Goal: Information Seeking & Learning: Understand process/instructions

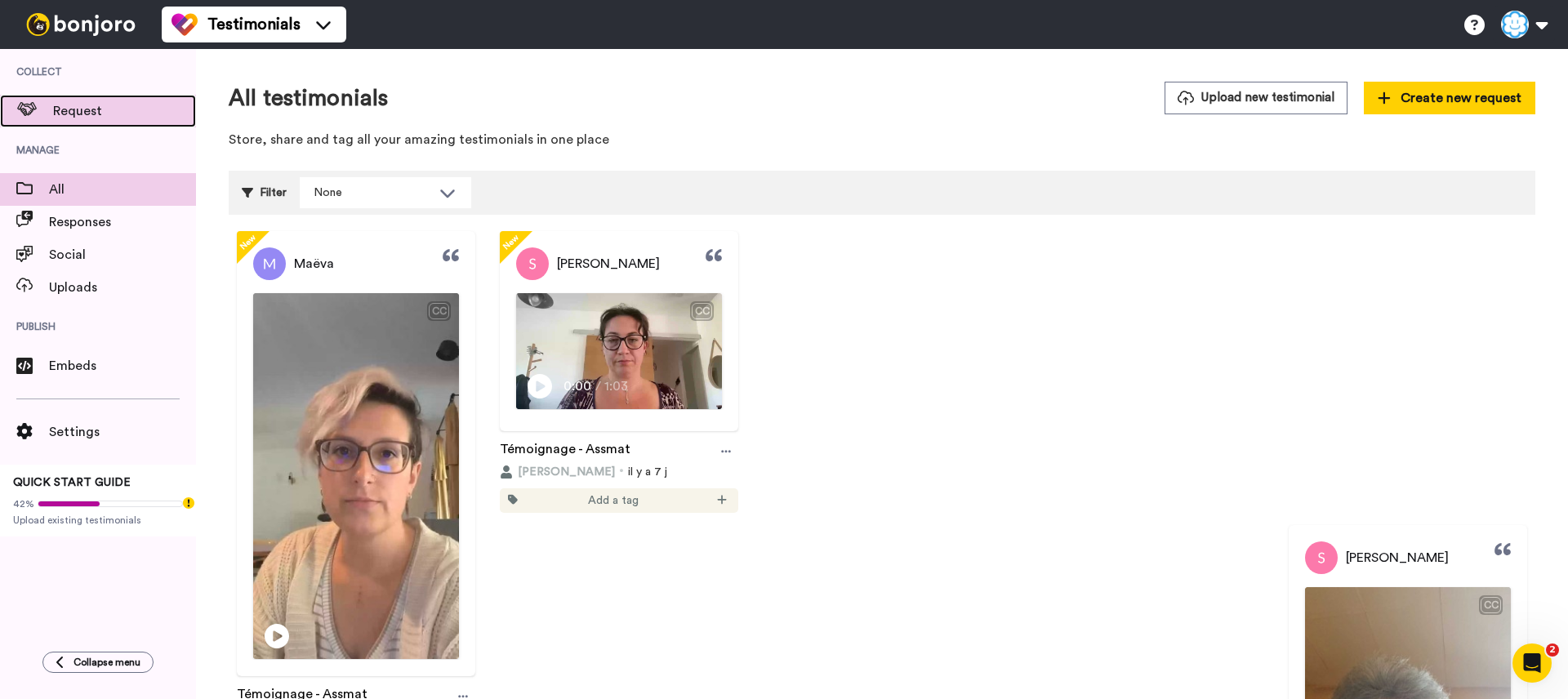
click at [105, 123] on div "Request" at bounding box center [98, 111] width 196 height 33
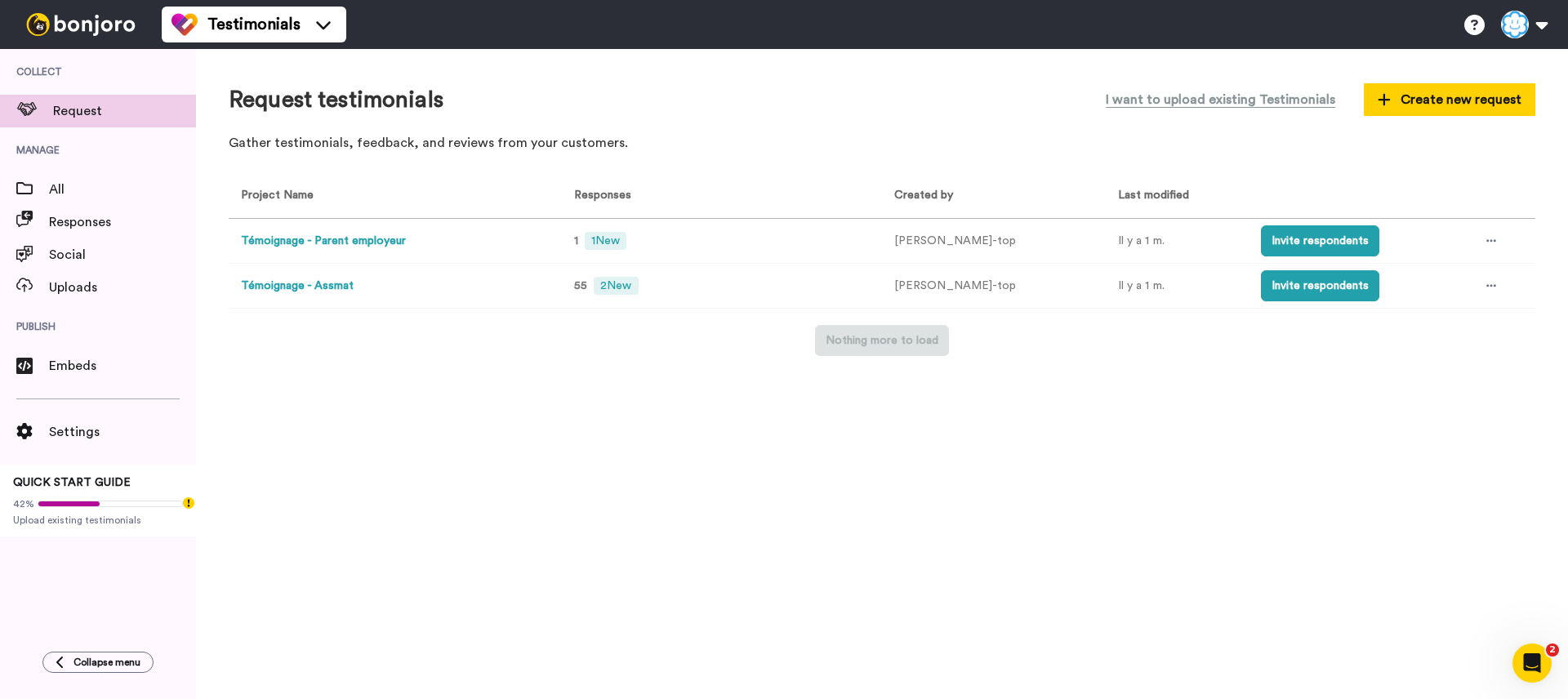
click at [435, 244] on td "Témoignage - Parent employeur" at bounding box center [391, 241] width 327 height 45
click at [397, 241] on button "Témoignage - Parent employeur" at bounding box center [324, 241] width 165 height 17
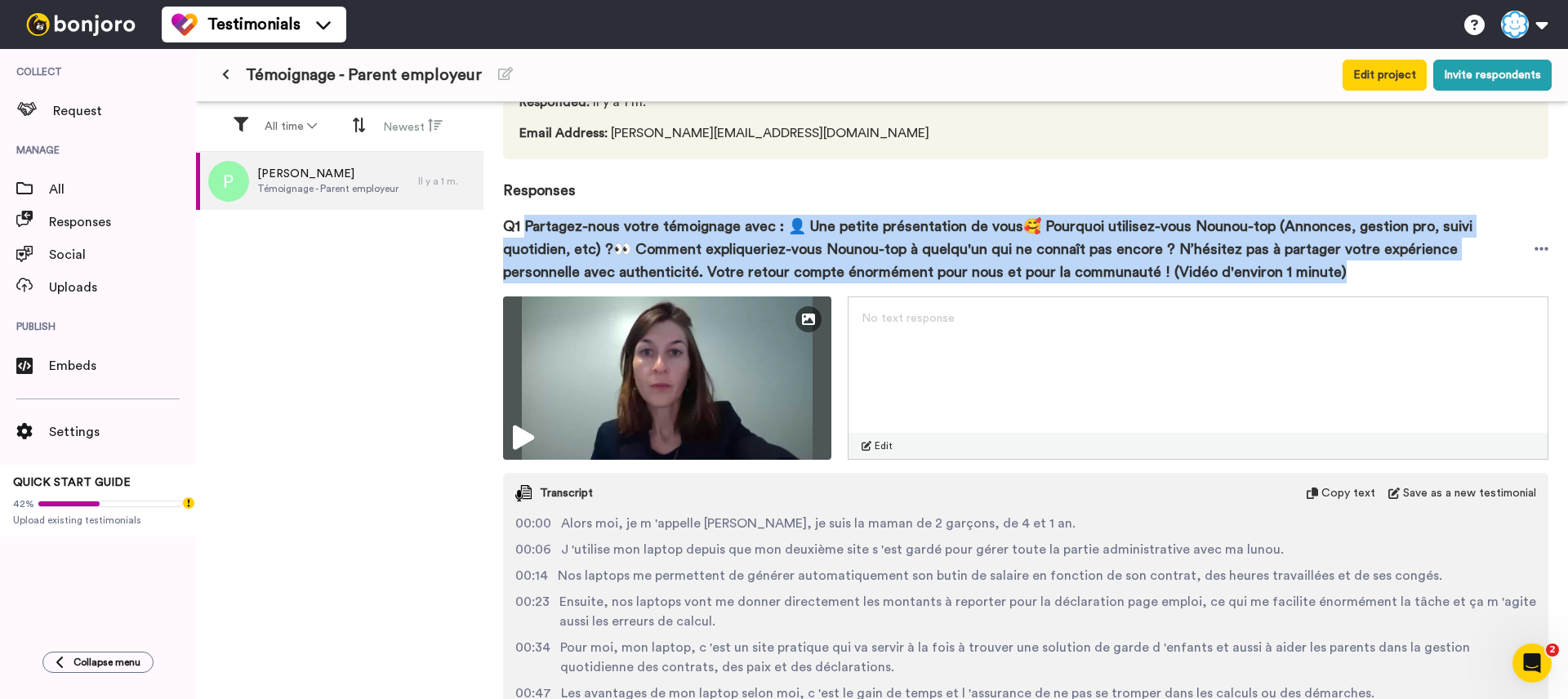
scroll to position [131, 0]
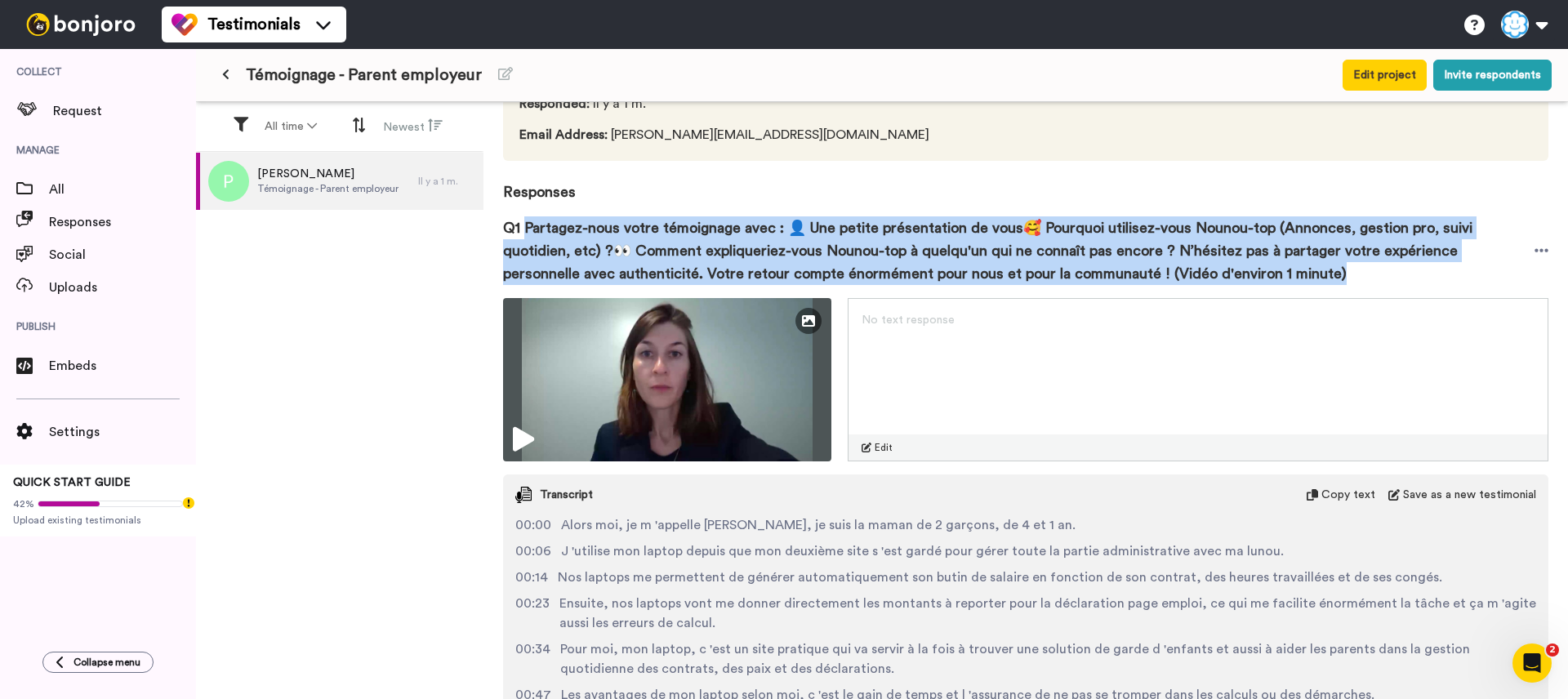
drag, startPoint x: 525, startPoint y: 225, endPoint x: 1234, endPoint y: 279, distance: 711.1
click at [1234, 279] on span "Q1 Partagez-nous votre témoignage avec : 👤 Une petite présentation de vous🥰 Pou…" at bounding box center [1019, 251] width 1032 height 69
click at [227, 78] on icon at bounding box center [226, 74] width 8 height 11
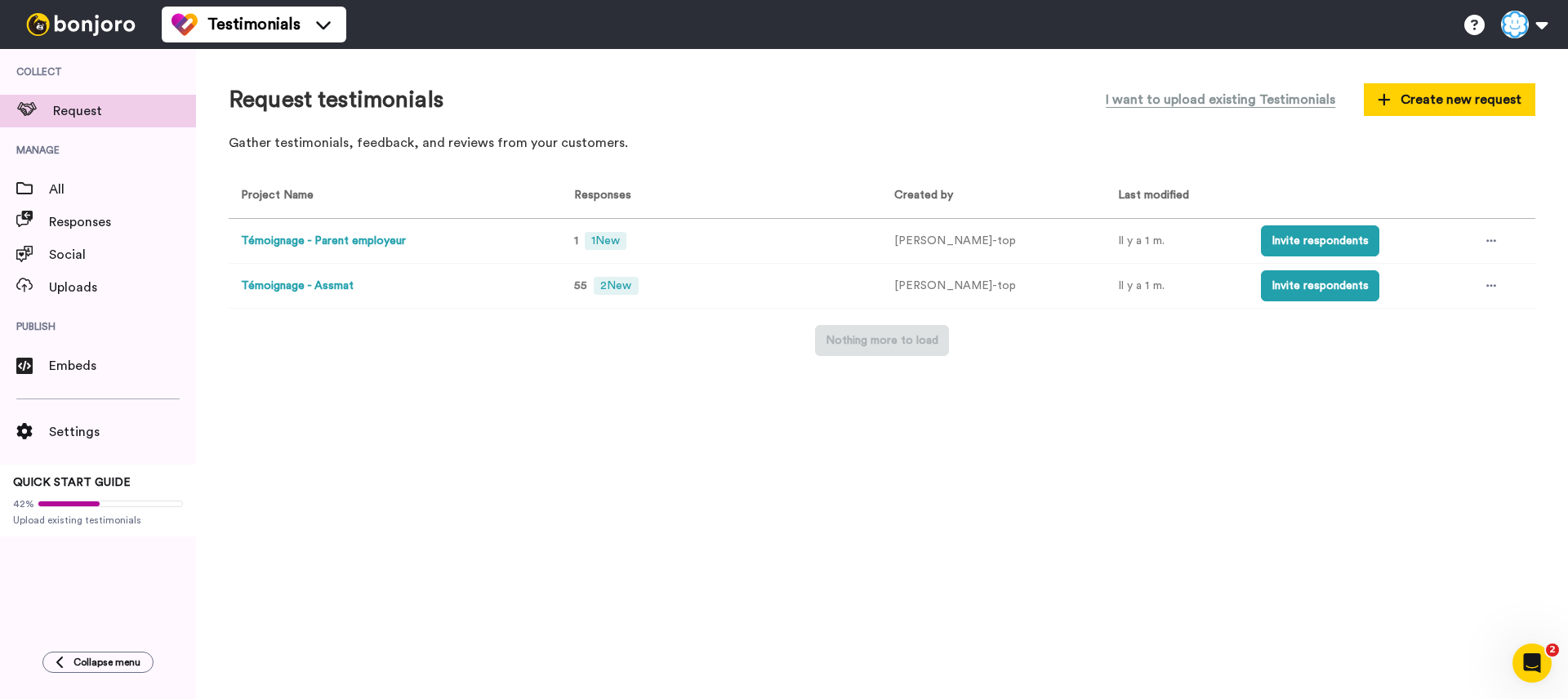
click at [322, 287] on button "Témoignage - Assmat" at bounding box center [297, 287] width 112 height 17
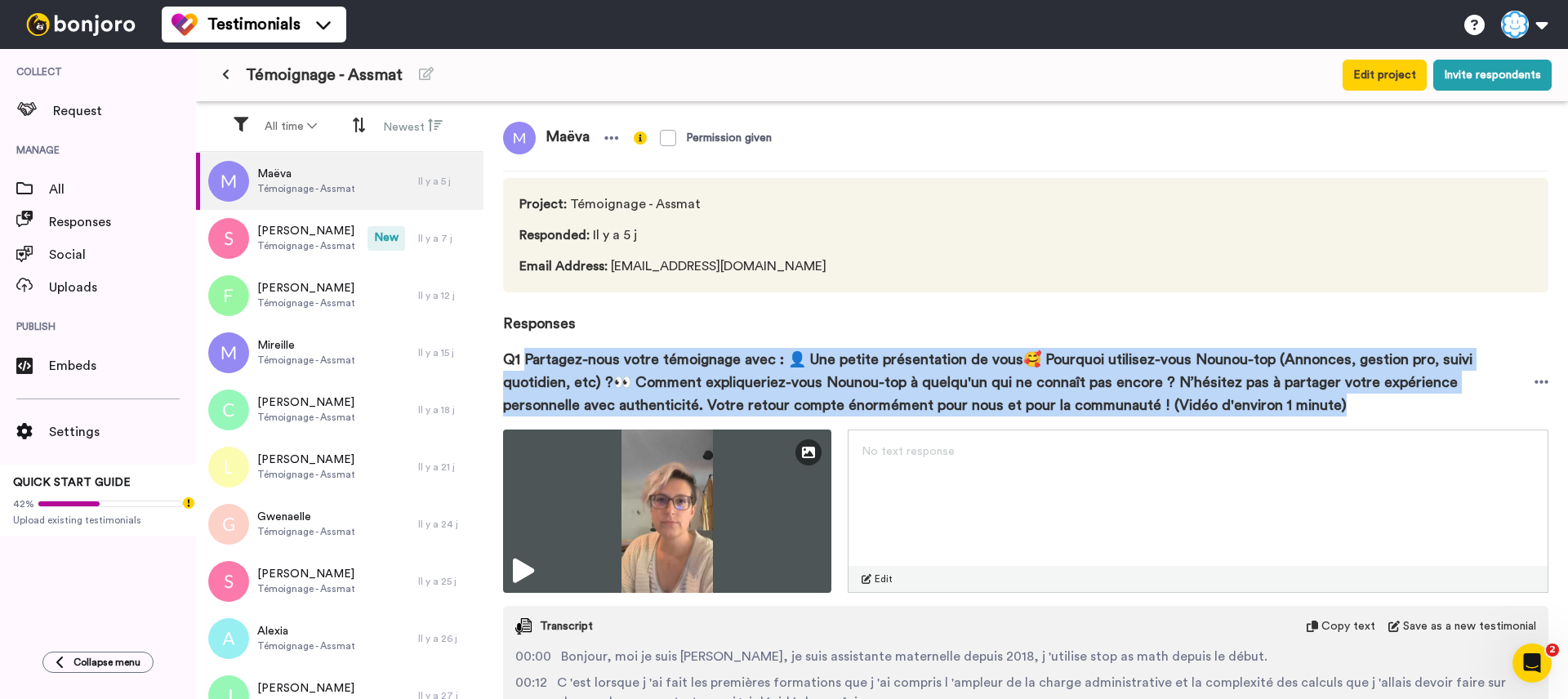
drag, startPoint x: 548, startPoint y: 362, endPoint x: 979, endPoint y: 270, distance: 440.7
click at [1253, 402] on span "Q1 Partagez-nous votre témoignage avec : 👤 Une petite présentation de vous🥰 Pou…" at bounding box center [1019, 382] width 1032 height 69
copy span "Partagez-nous votre témoignage avec : 👤 Une petite présentation de vous🥰 Pourqu…"
